Goal: Transaction & Acquisition: Purchase product/service

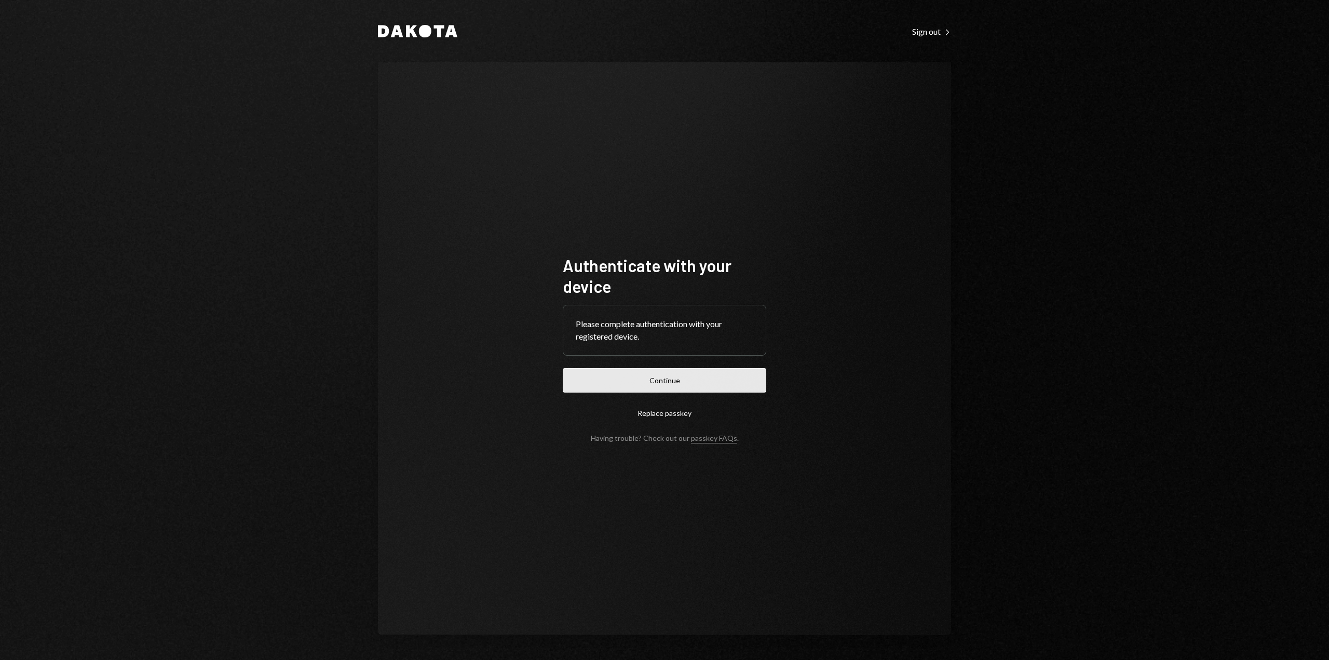
click at [651, 379] on button "Continue" at bounding box center [664, 380] width 203 height 24
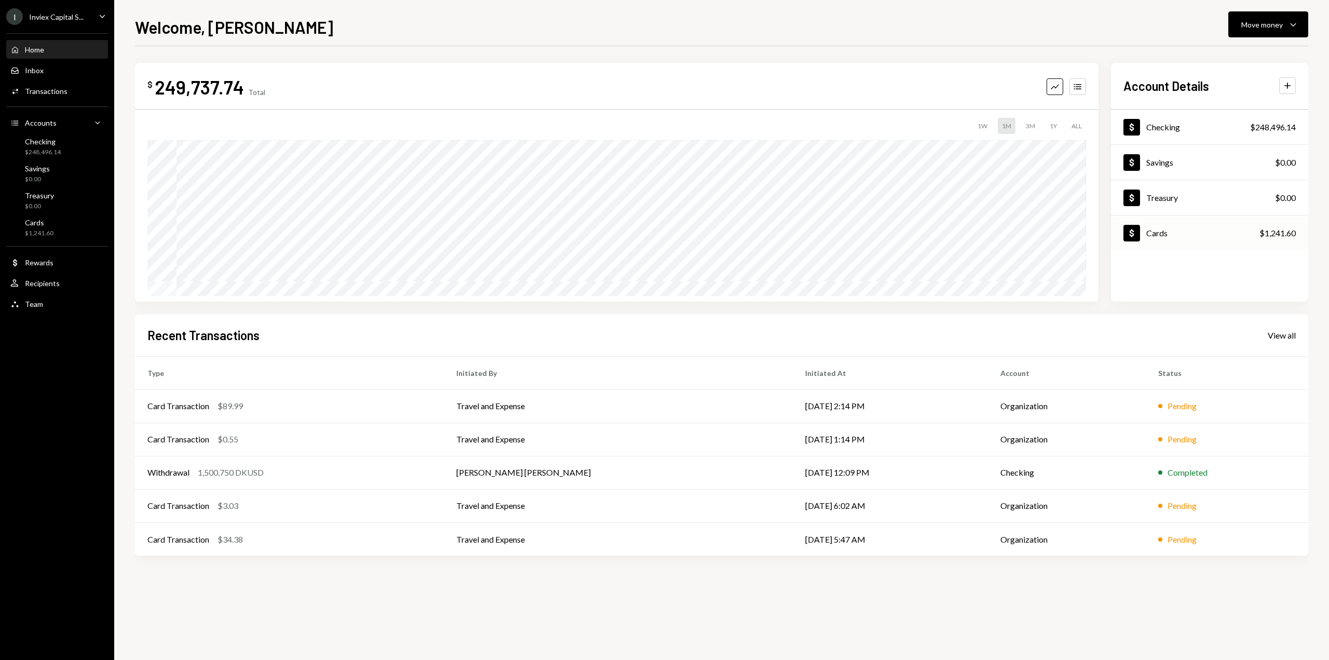
click at [1183, 230] on div "Dollar Cards $1,241.60" at bounding box center [1209, 233] width 197 height 34
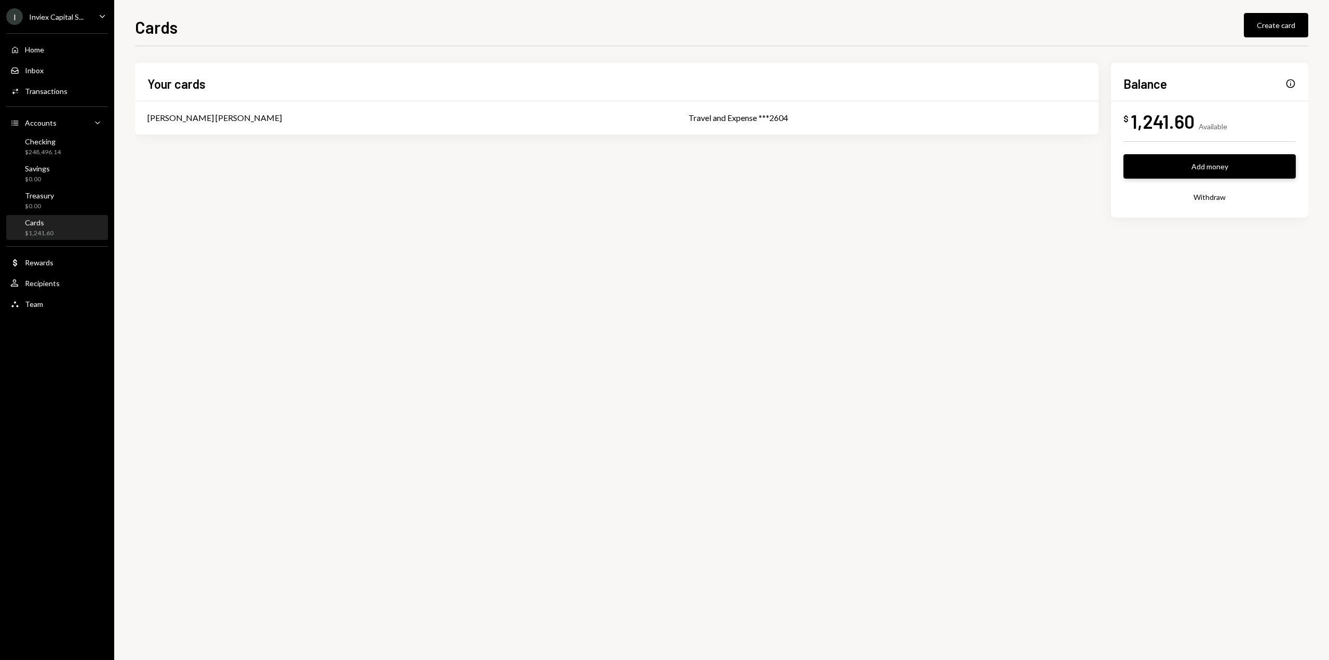
click at [1205, 170] on button "Add money" at bounding box center [1209, 166] width 172 height 24
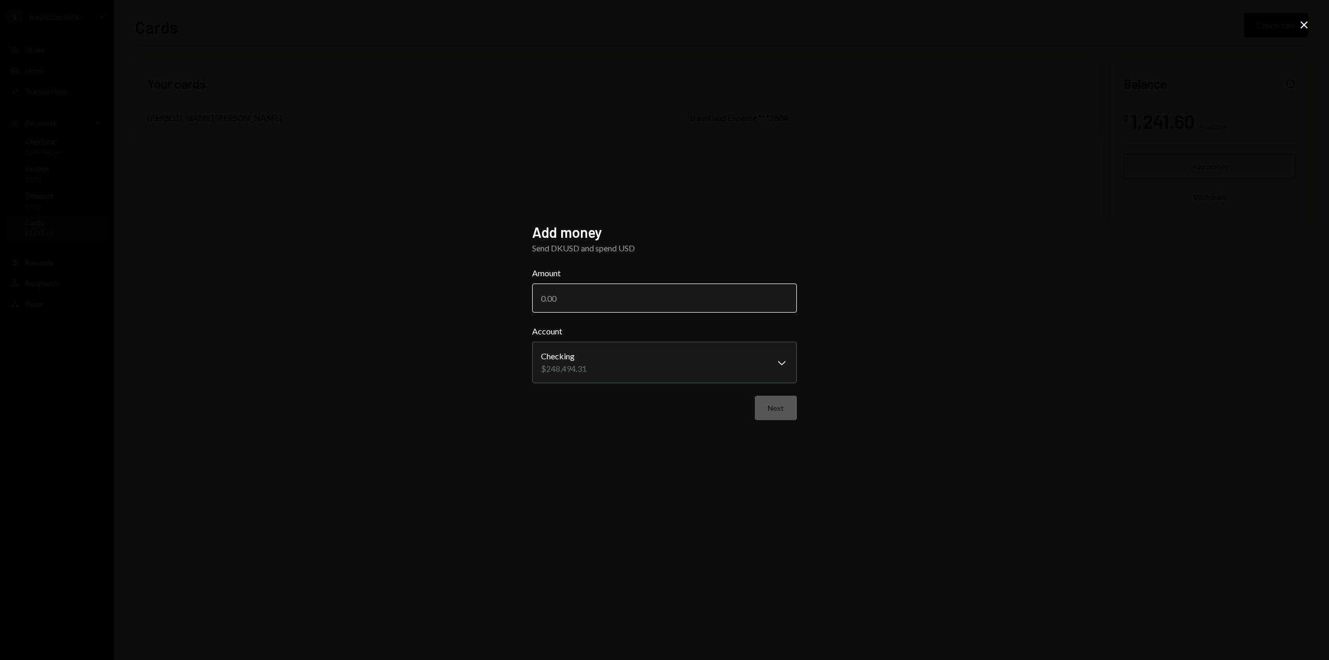
click at [639, 302] on input "Amount" at bounding box center [664, 297] width 265 height 29
type input "10000"
click at [775, 408] on button "Next" at bounding box center [776, 407] width 42 height 24
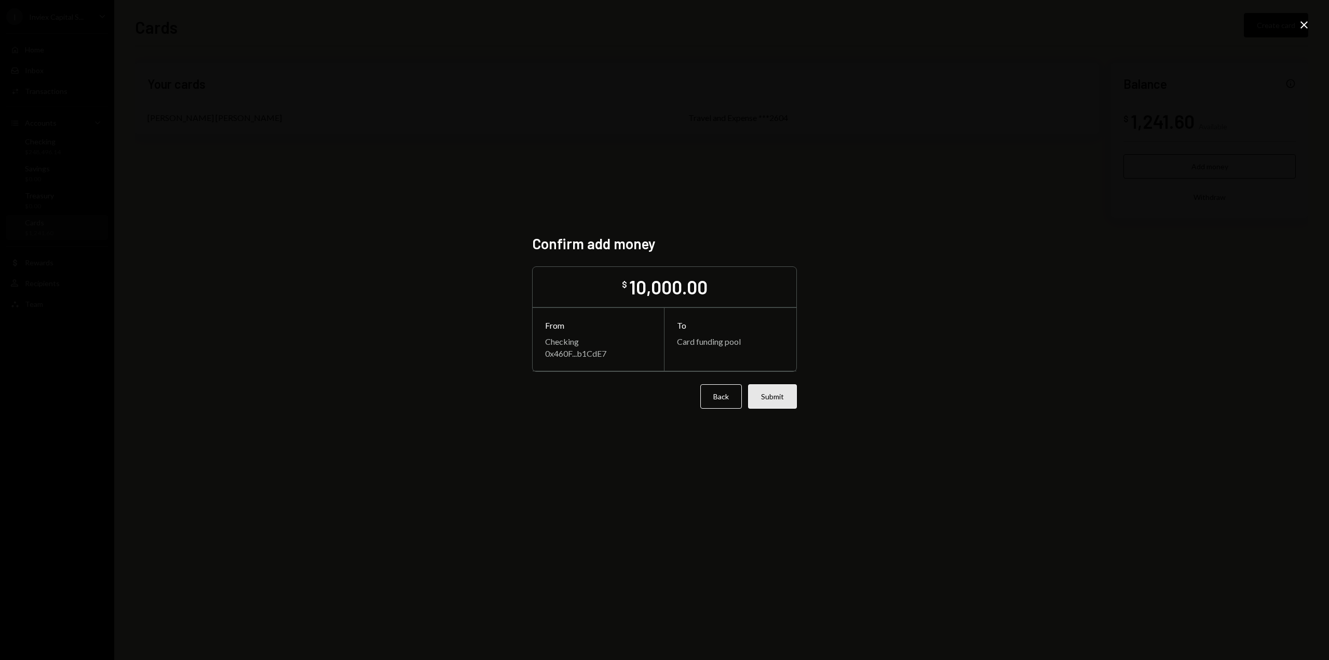
click at [774, 396] on button "Submit" at bounding box center [772, 396] width 49 height 24
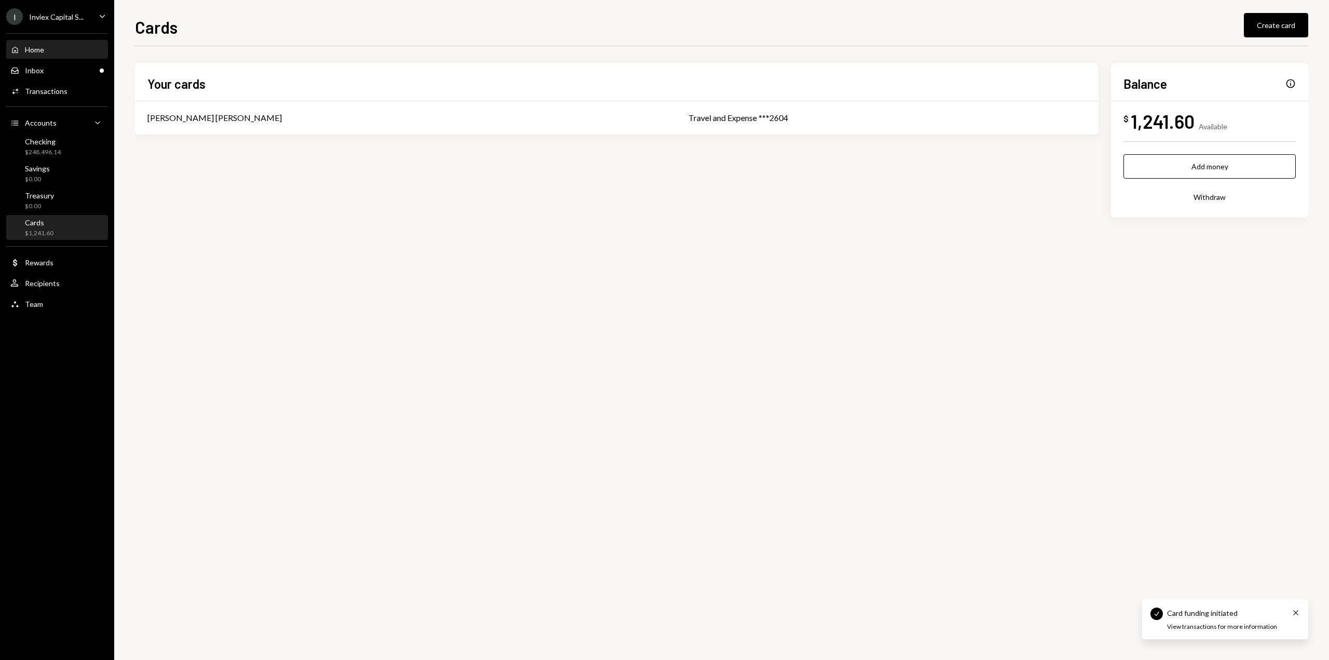
click at [56, 49] on div "Home Home" at bounding box center [56, 49] width 93 height 9
